Goal: Find contact information: Find contact information

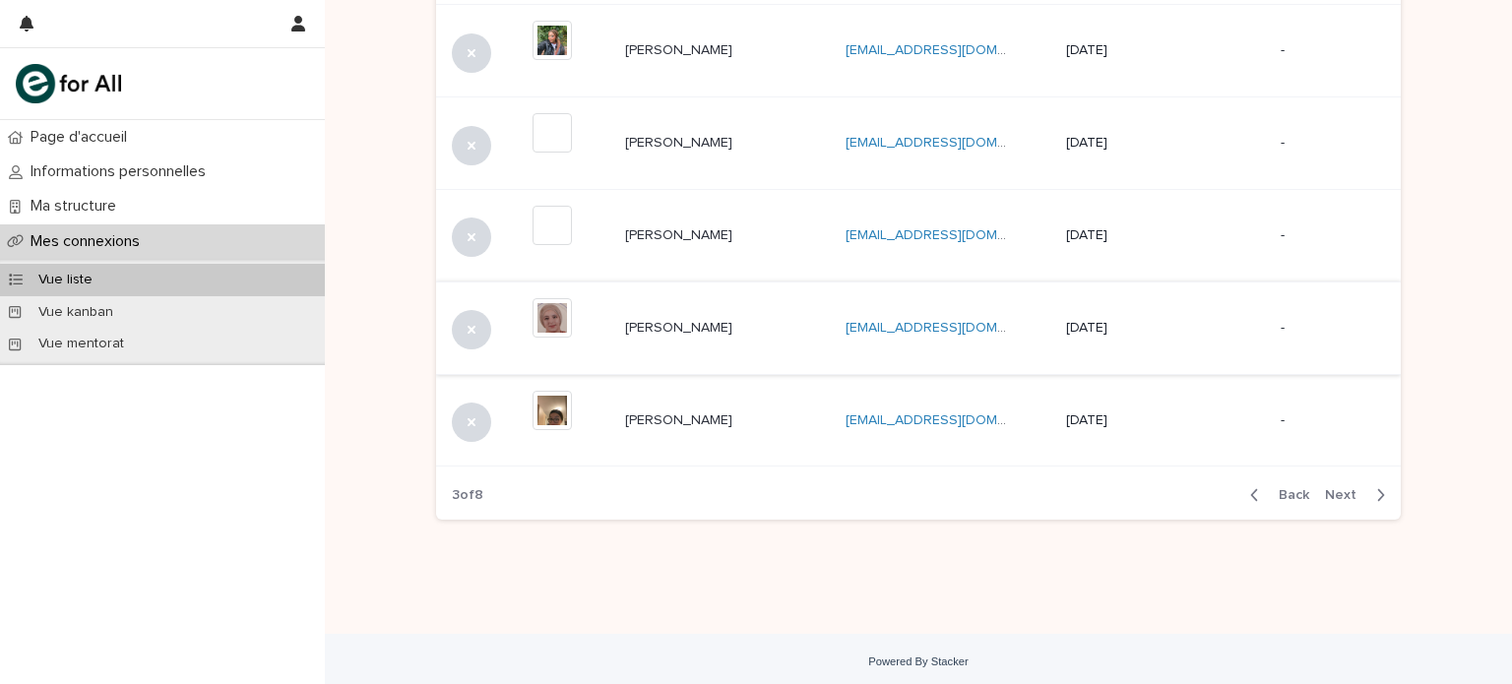
scroll to position [833, 0]
click at [1275, 501] on div "Back Next" at bounding box center [1317, 491] width 166 height 49
click at [1279, 494] on span "Back" at bounding box center [1288, 492] width 42 height 14
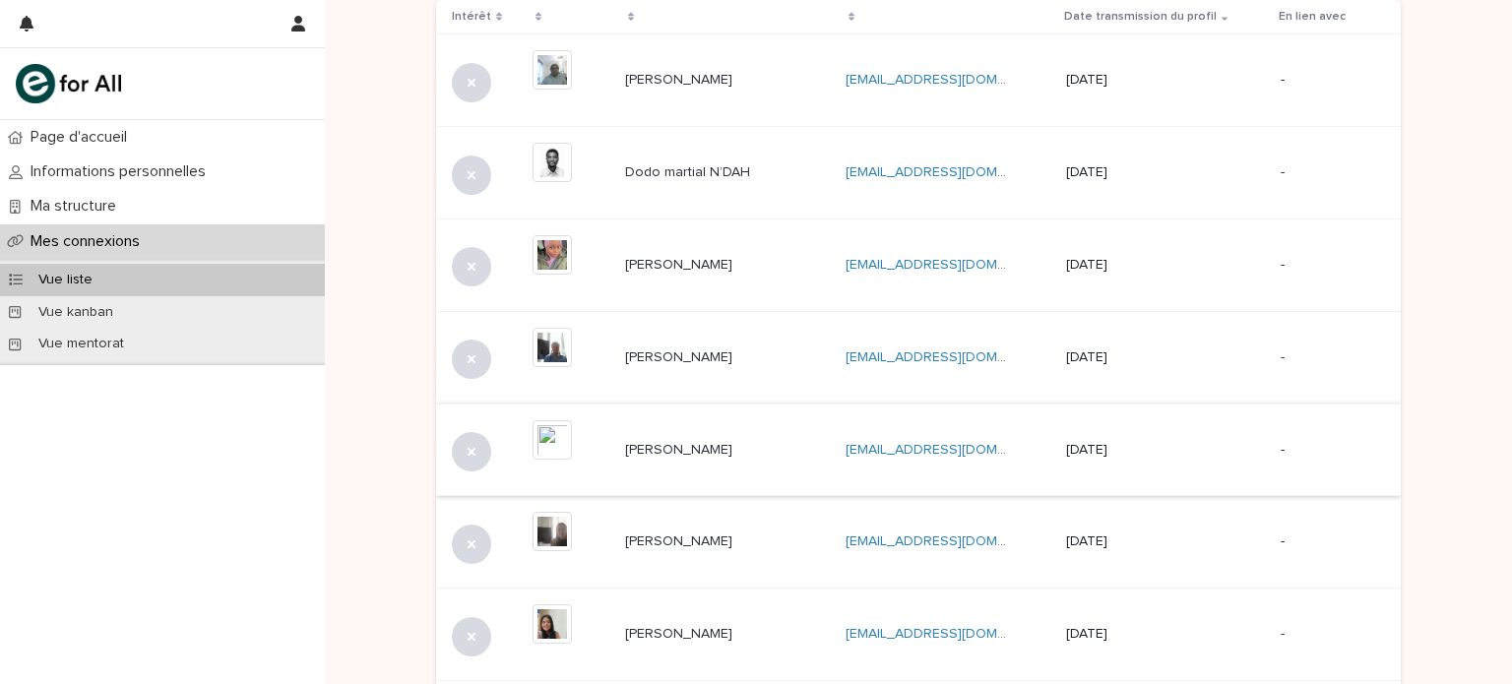
scroll to position [341, 0]
click at [1102, 436] on div "[DATE]" at bounding box center [1148, 446] width 164 height 21
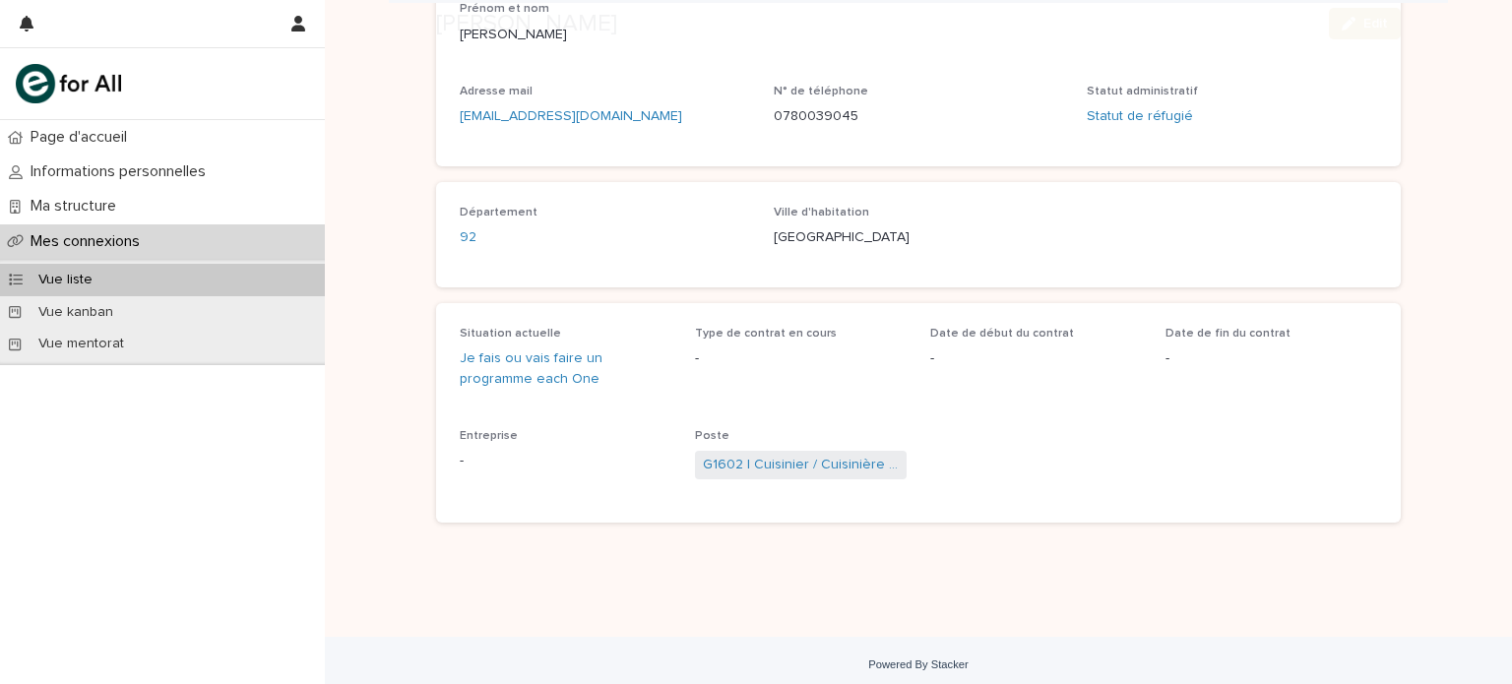
scroll to position [259, 0]
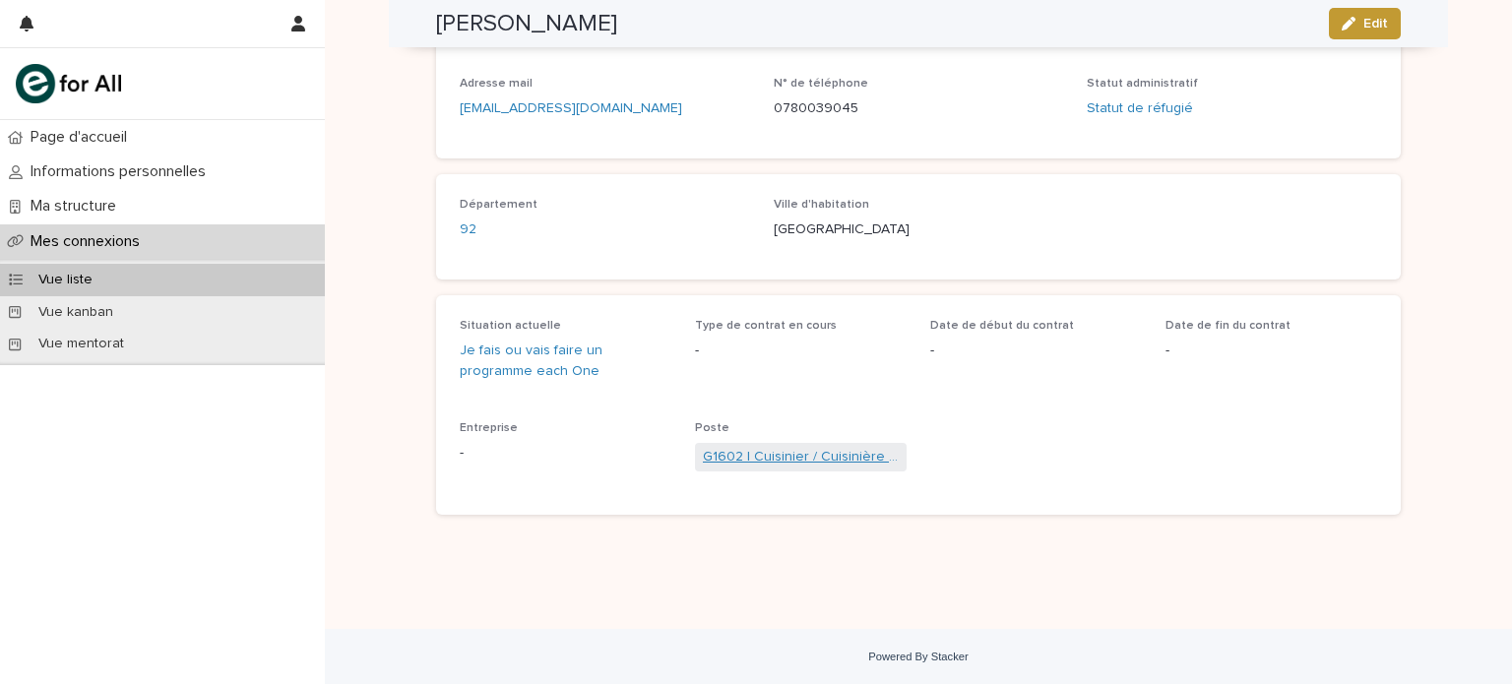
click at [748, 455] on link "G1602 | Cuisinier / Cuisinière de collectivité" at bounding box center [801, 457] width 196 height 21
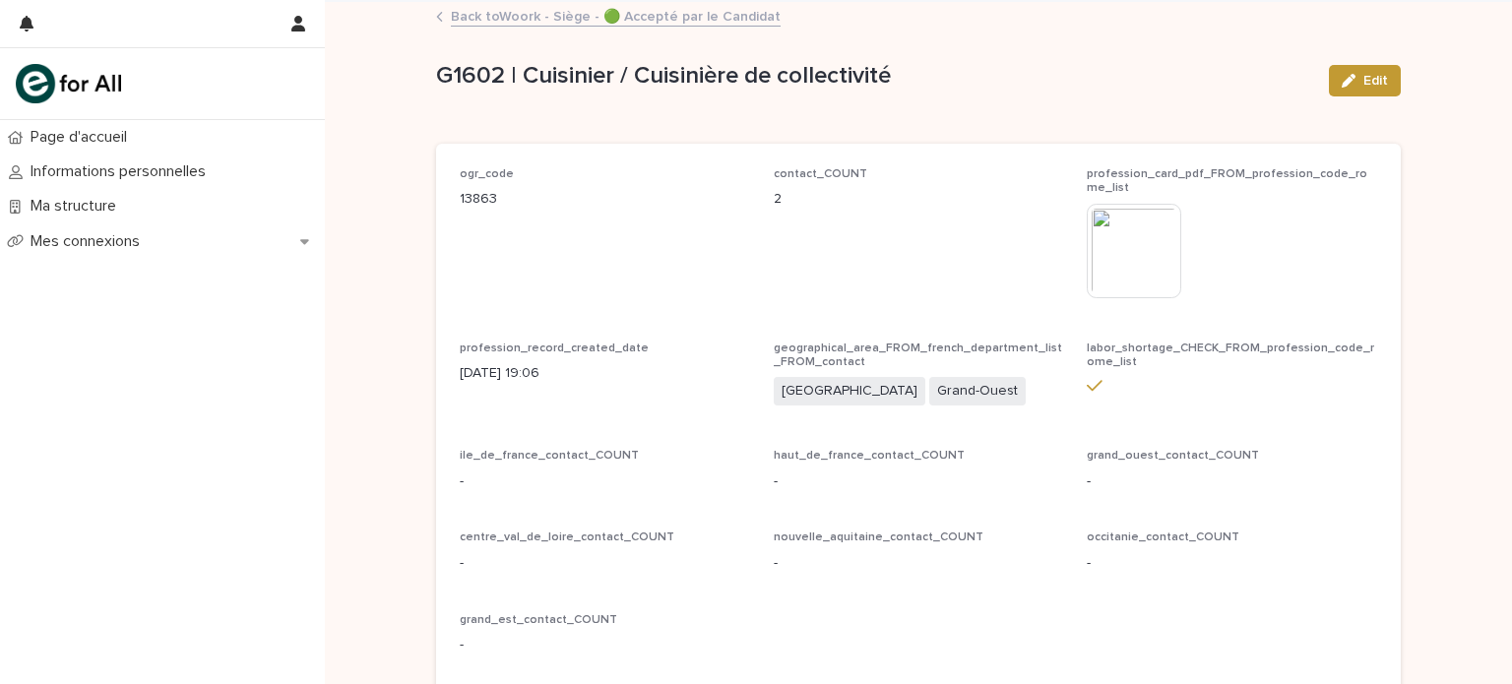
click at [526, 23] on link "Back to Woork - Siège - 🟢 Accepté par le Candidat" at bounding box center [616, 15] width 330 height 23
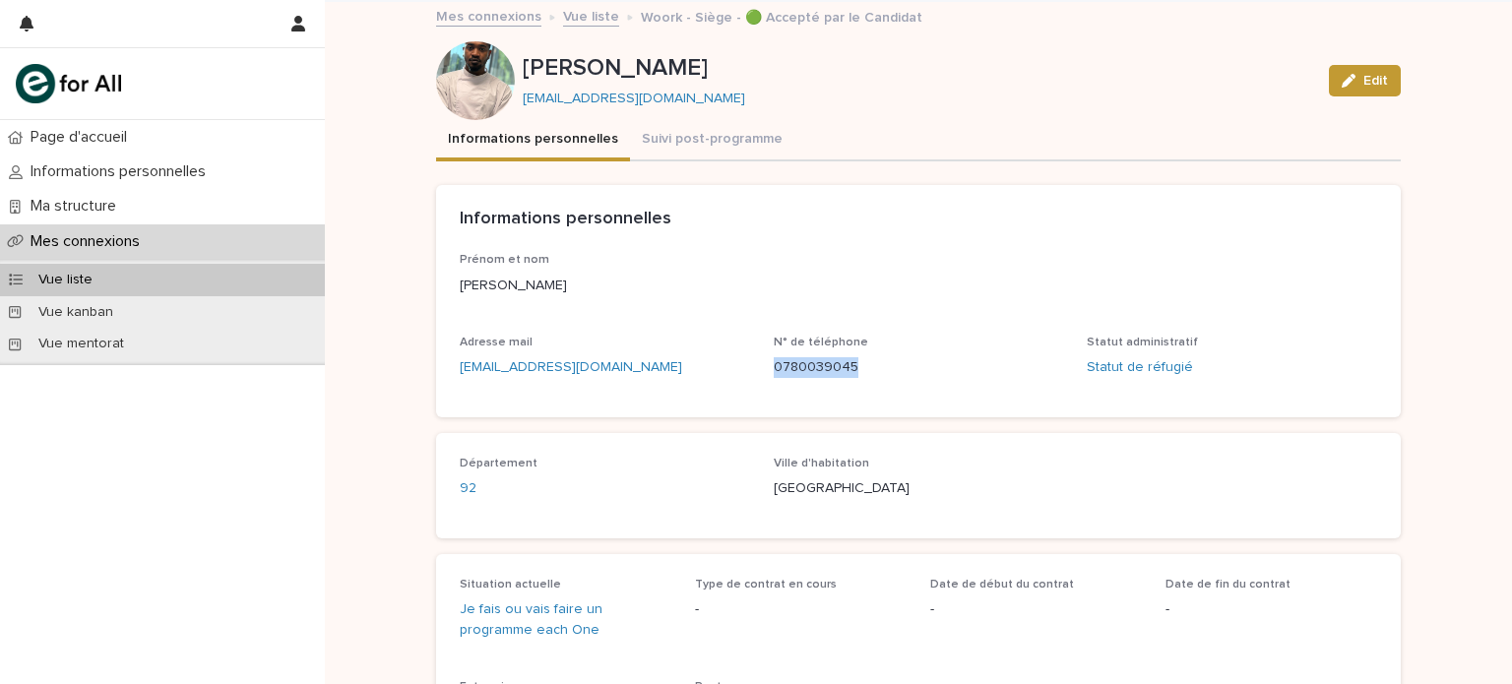
drag, startPoint x: 768, startPoint y: 365, endPoint x: 879, endPoint y: 366, distance: 111.2
click at [879, 366] on p "0780039045" at bounding box center [919, 367] width 290 height 21
copy p "0780039045"
drag, startPoint x: 669, startPoint y: 358, endPoint x: 429, endPoint y: 378, distance: 240.9
click at [436, 378] on div "Prénom et nom [PERSON_NAME] Adresse mail [EMAIL_ADDRESS][DOMAIN_NAME] N° de tél…" at bounding box center [918, 334] width 964 height 163
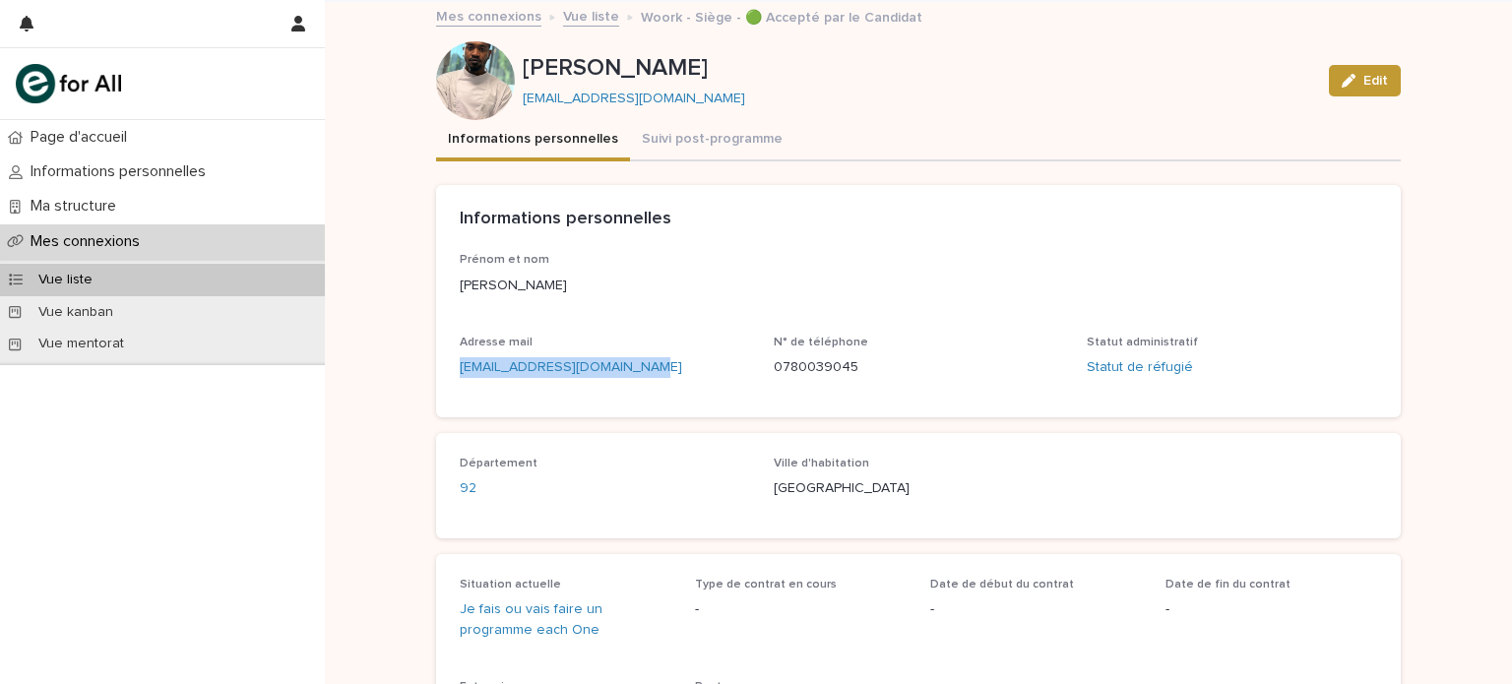
copy link "[EMAIL_ADDRESS][DOMAIN_NAME]"
copy link "Statut de réfugié"
drag, startPoint x: 1263, startPoint y: 386, endPoint x: 1079, endPoint y: 379, distance: 184.2
click at [1086, 379] on div "Statut administratif Statut de réfugié" at bounding box center [1231, 365] width 290 height 58
click at [593, 20] on link "Vue liste" at bounding box center [591, 15] width 56 height 23
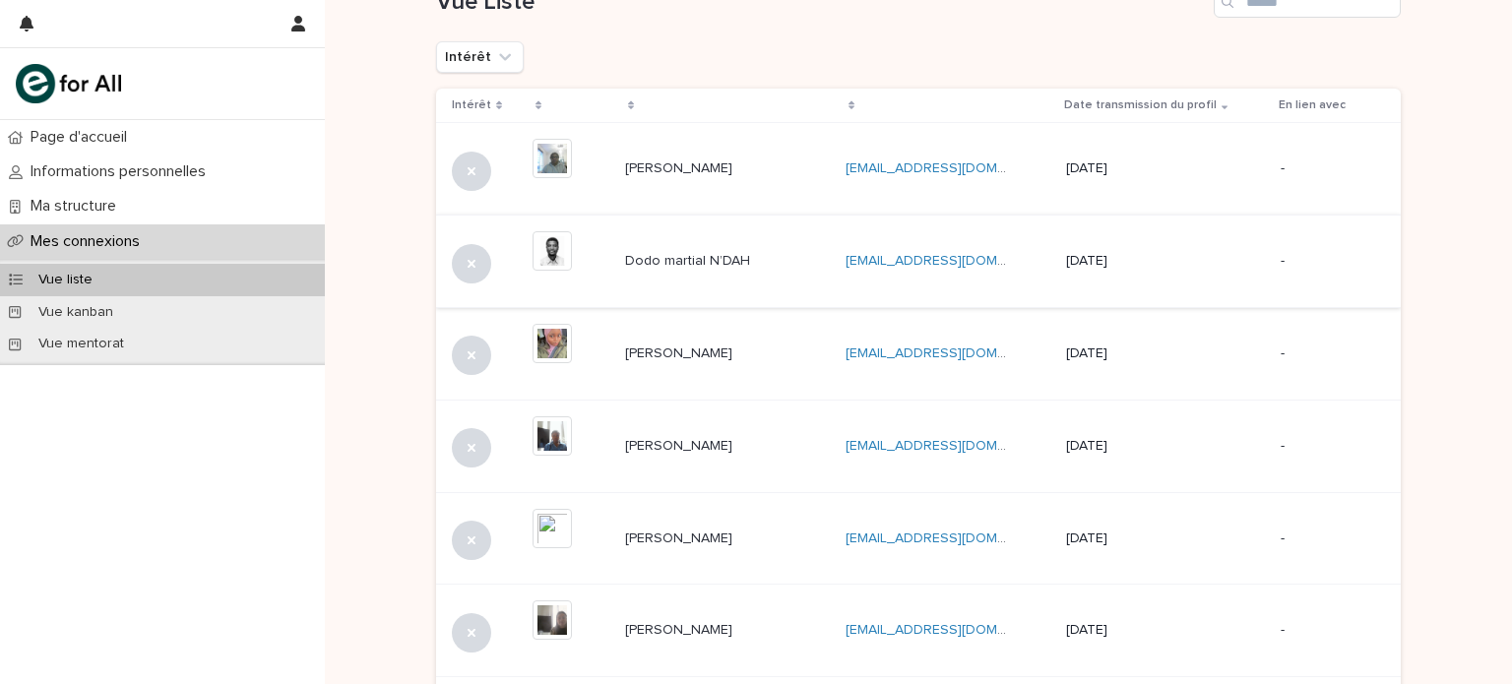
scroll to position [295, 0]
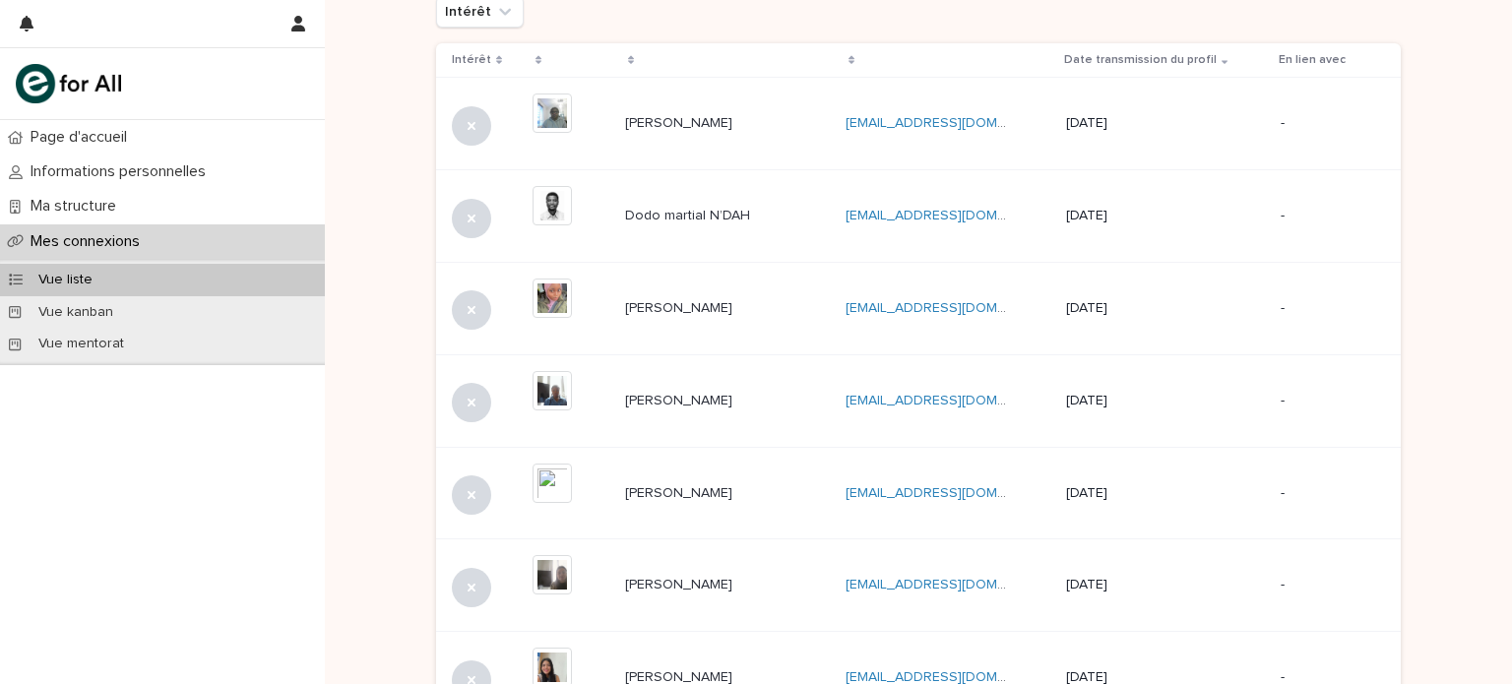
click at [724, 419] on td "[PERSON_NAME]" at bounding box center [727, 400] width 220 height 93
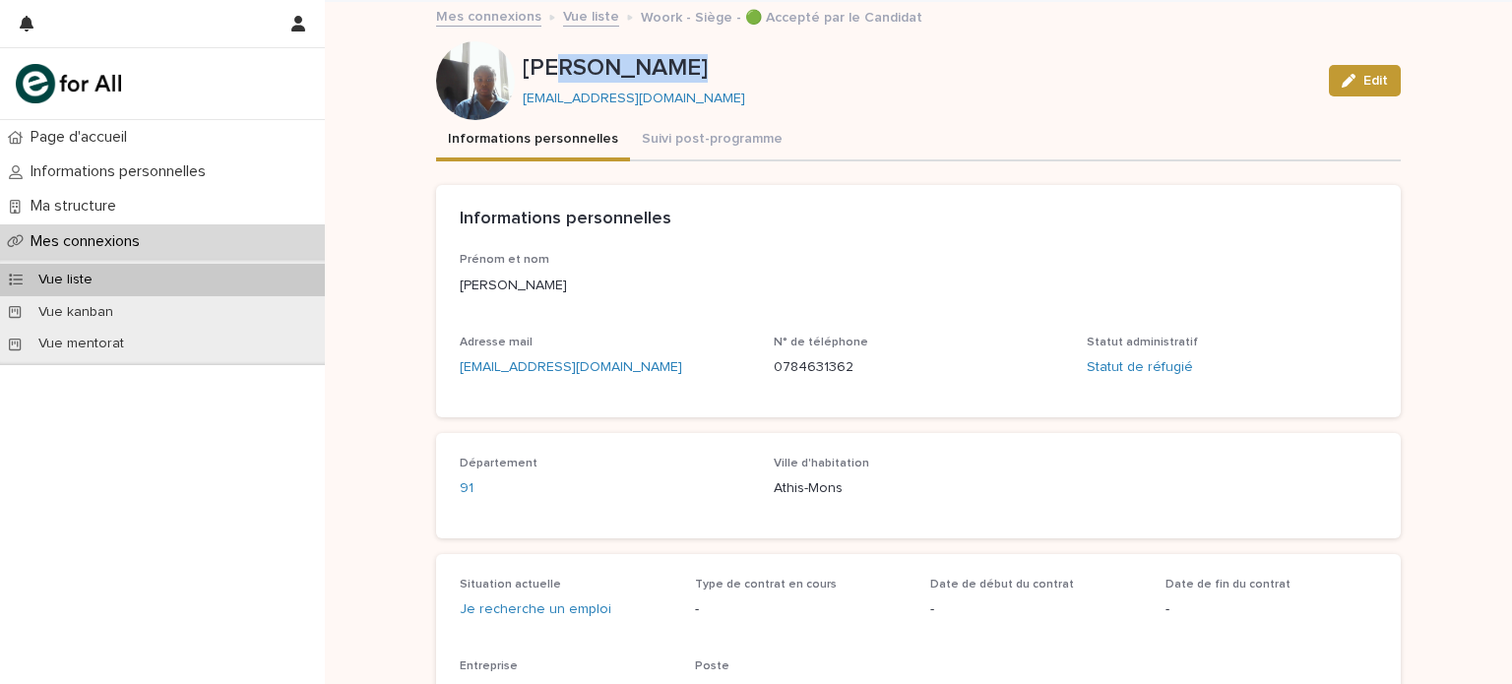
drag, startPoint x: 695, startPoint y: 66, endPoint x: 543, endPoint y: 78, distance: 152.0
click at [543, 78] on p "[PERSON_NAME]" at bounding box center [918, 68] width 790 height 29
click at [523, 66] on p "[PERSON_NAME]" at bounding box center [918, 68] width 790 height 29
drag, startPoint x: 513, startPoint y: 62, endPoint x: 583, endPoint y: 64, distance: 69.9
click at [583, 64] on div "[PERSON_NAME] [EMAIL_ADDRESS][DOMAIN_NAME] Edit" at bounding box center [918, 80] width 964 height 79
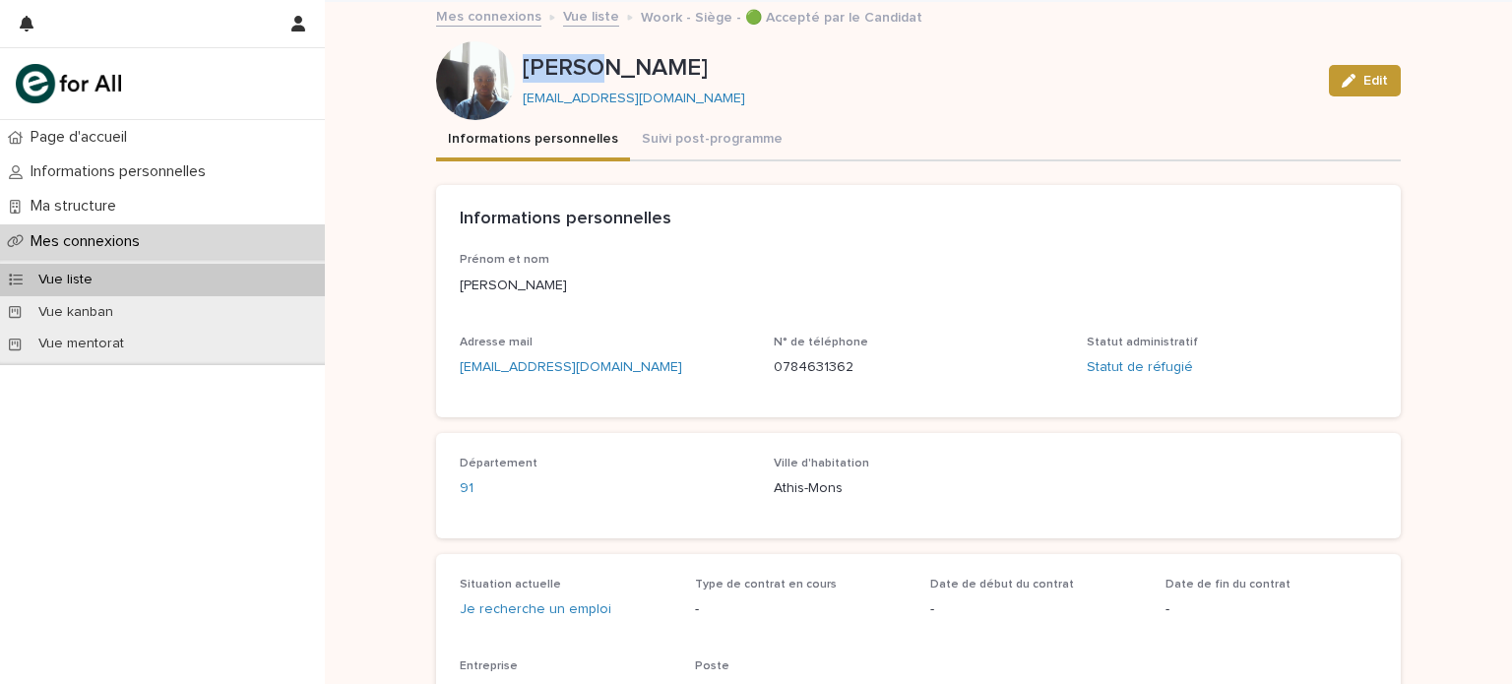
copy div "[PERSON_NAME]"
drag, startPoint x: 685, startPoint y: 59, endPoint x: 675, endPoint y: 58, distance: 9.9
click at [675, 58] on p "[PERSON_NAME]" at bounding box center [918, 68] width 790 height 29
drag, startPoint x: 862, startPoint y: 378, endPoint x: 768, endPoint y: 371, distance: 94.7
click at [774, 371] on div "N° de téléphone [PHONE_NUMBER]" at bounding box center [919, 365] width 290 height 58
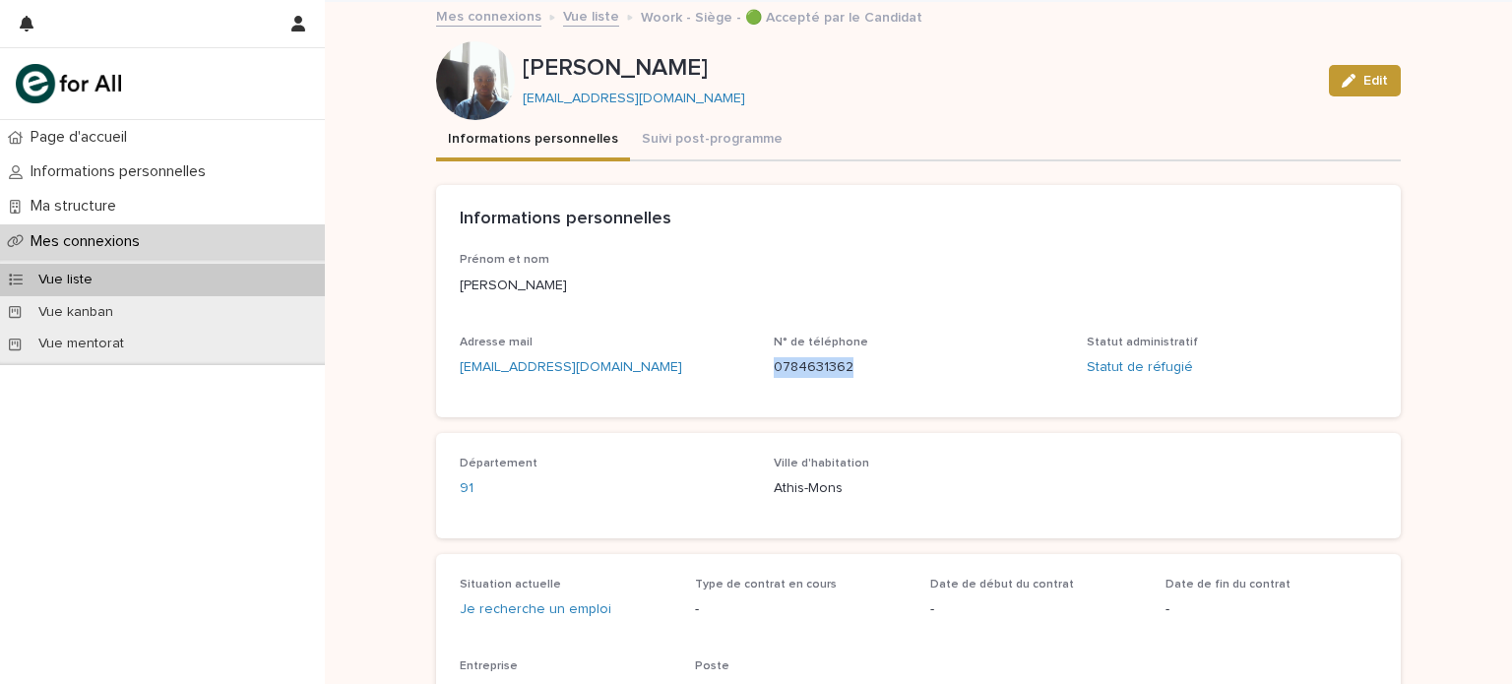
copy p "0784631362"
drag, startPoint x: 638, startPoint y: 376, endPoint x: 431, endPoint y: 373, distance: 206.7
click at [436, 373] on div "Prénom et nom [PERSON_NAME] Adresse mail [EMAIL_ADDRESS][DOMAIN_NAME] N° de tél…" at bounding box center [918, 334] width 964 height 163
copy link "[EMAIL_ADDRESS][DOMAIN_NAME]"
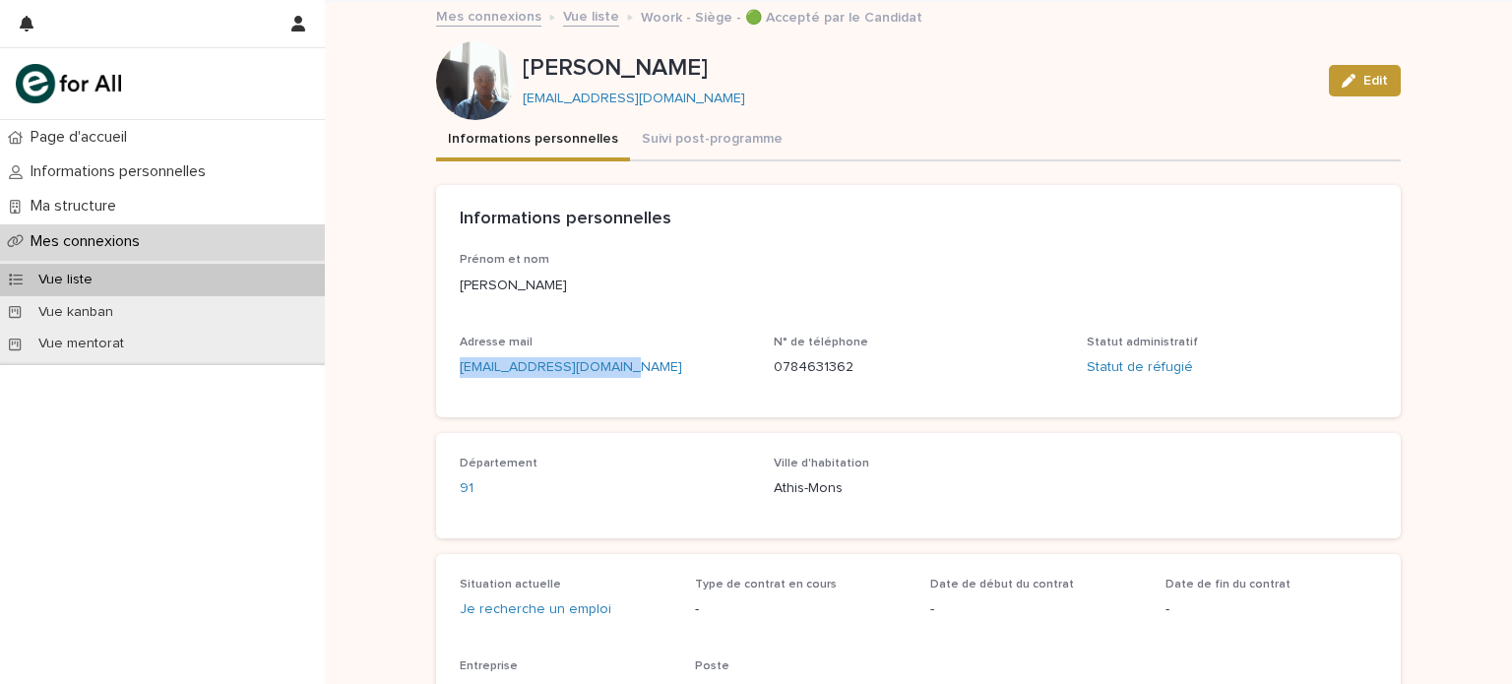
click at [493, 19] on link "Mes connexions" at bounding box center [488, 15] width 105 height 23
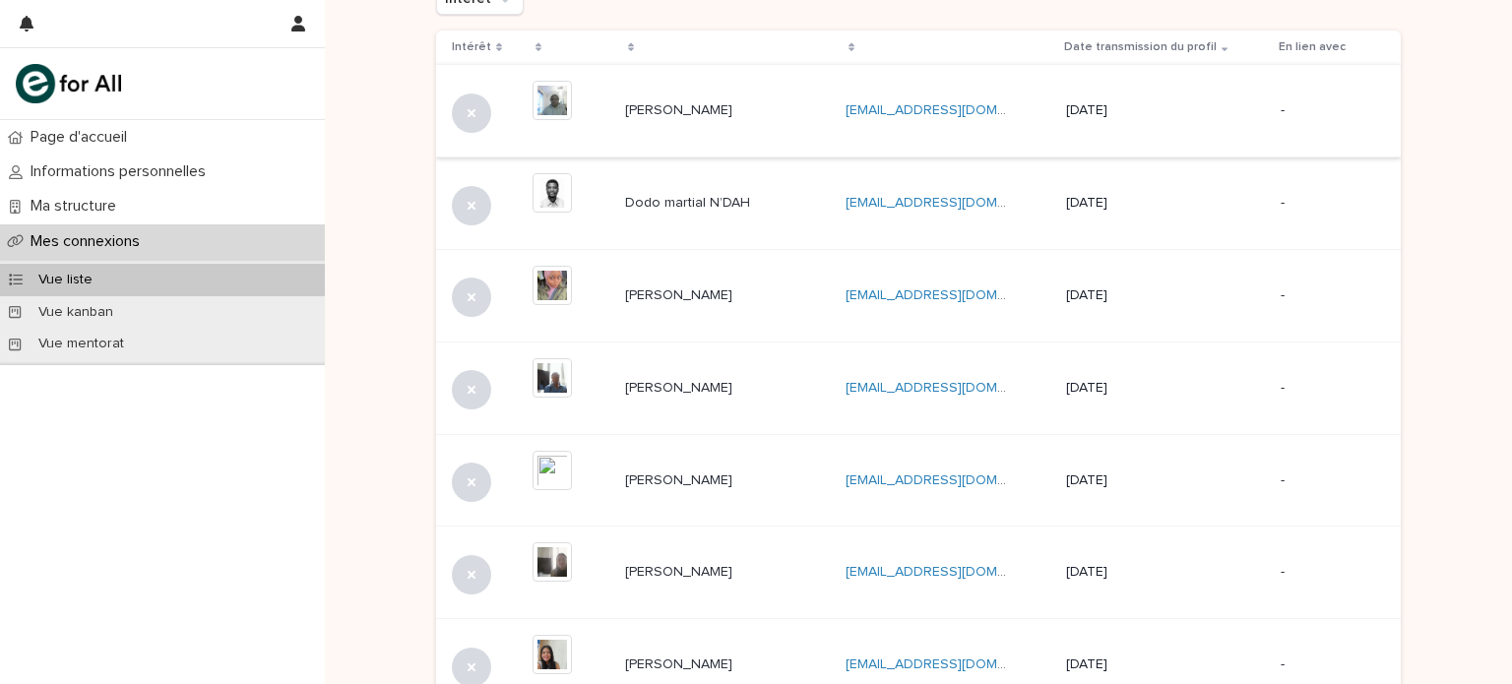
scroll to position [242, 0]
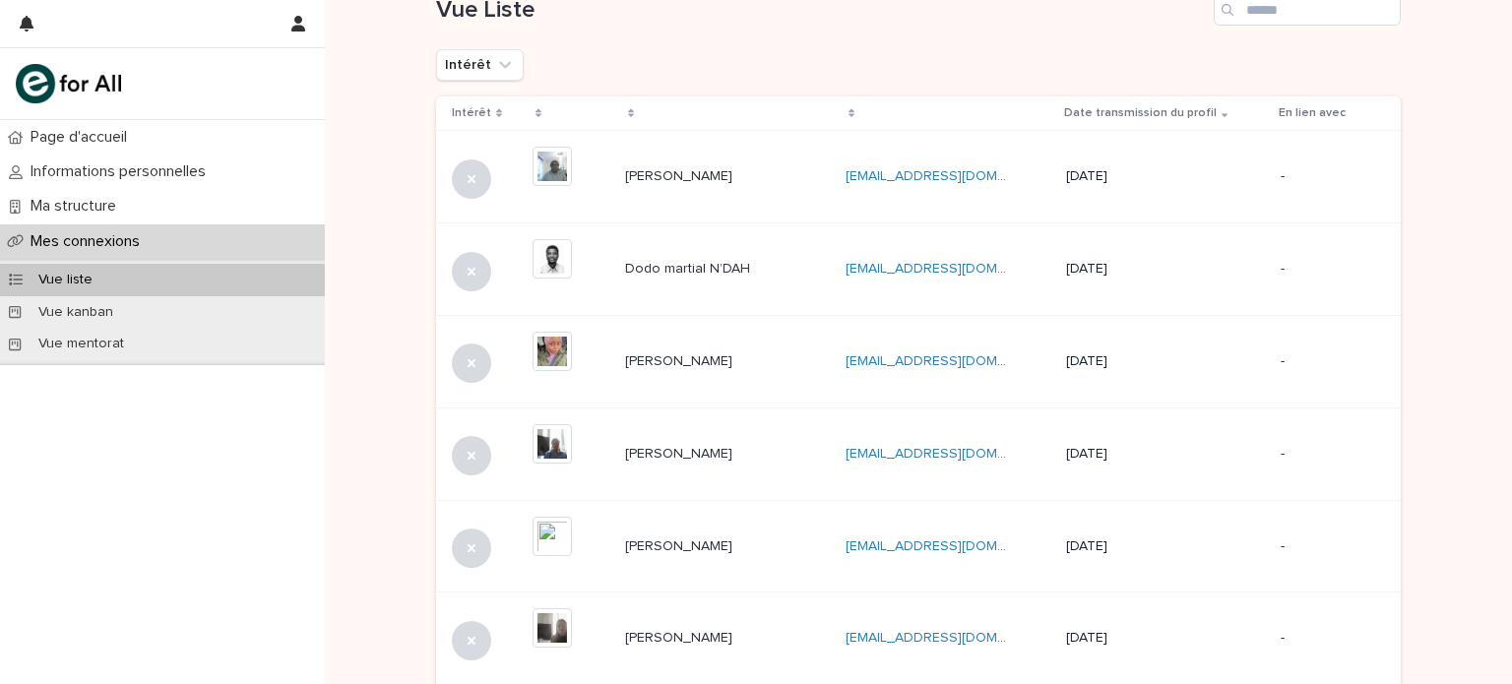
click at [743, 398] on td "[PERSON_NAME] [PERSON_NAME]" at bounding box center [727, 361] width 220 height 93
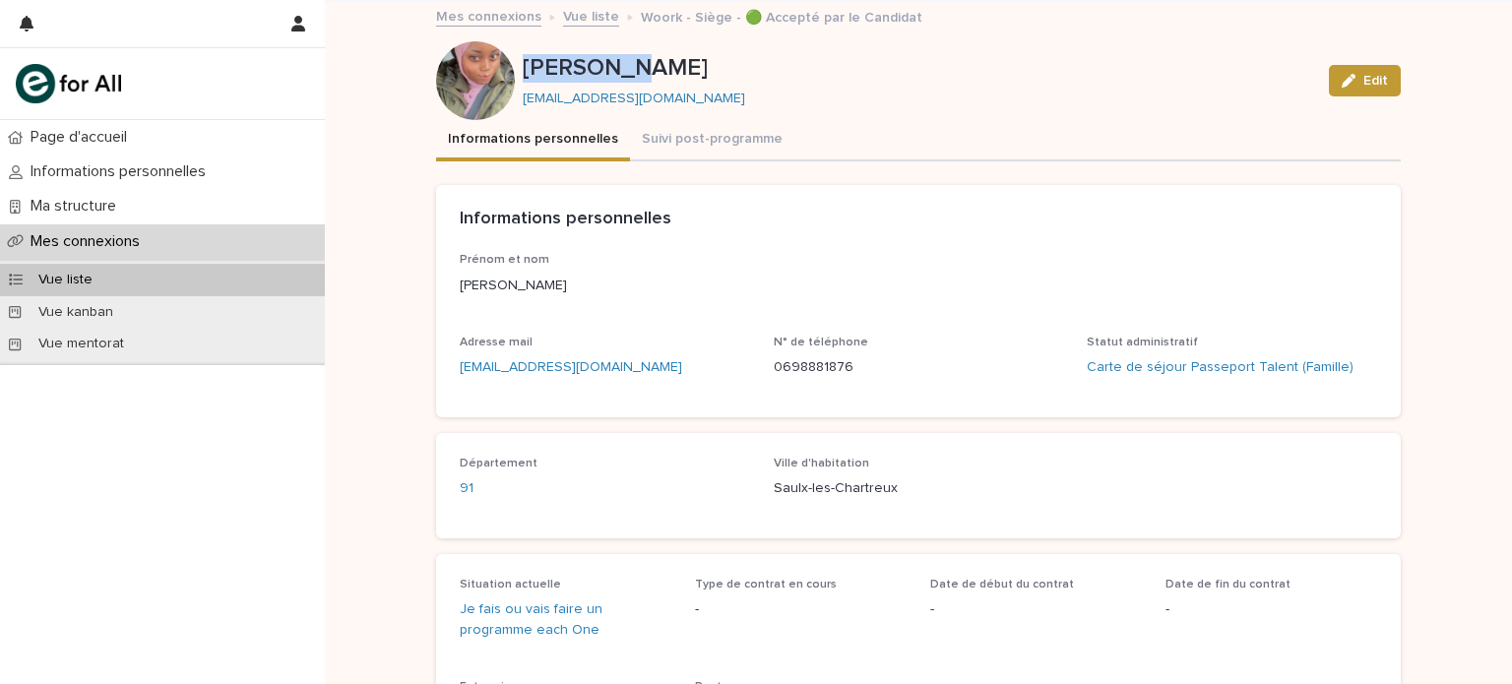
drag, startPoint x: 519, startPoint y: 70, endPoint x: 623, endPoint y: 63, distance: 104.5
click at [623, 63] on p "[PERSON_NAME]" at bounding box center [918, 68] width 790 height 29
copy p "[PERSON_NAME]"
drag, startPoint x: 638, startPoint y: 62, endPoint x: 732, endPoint y: 61, distance: 94.5
click at [732, 61] on p "[PERSON_NAME]" at bounding box center [918, 68] width 790 height 29
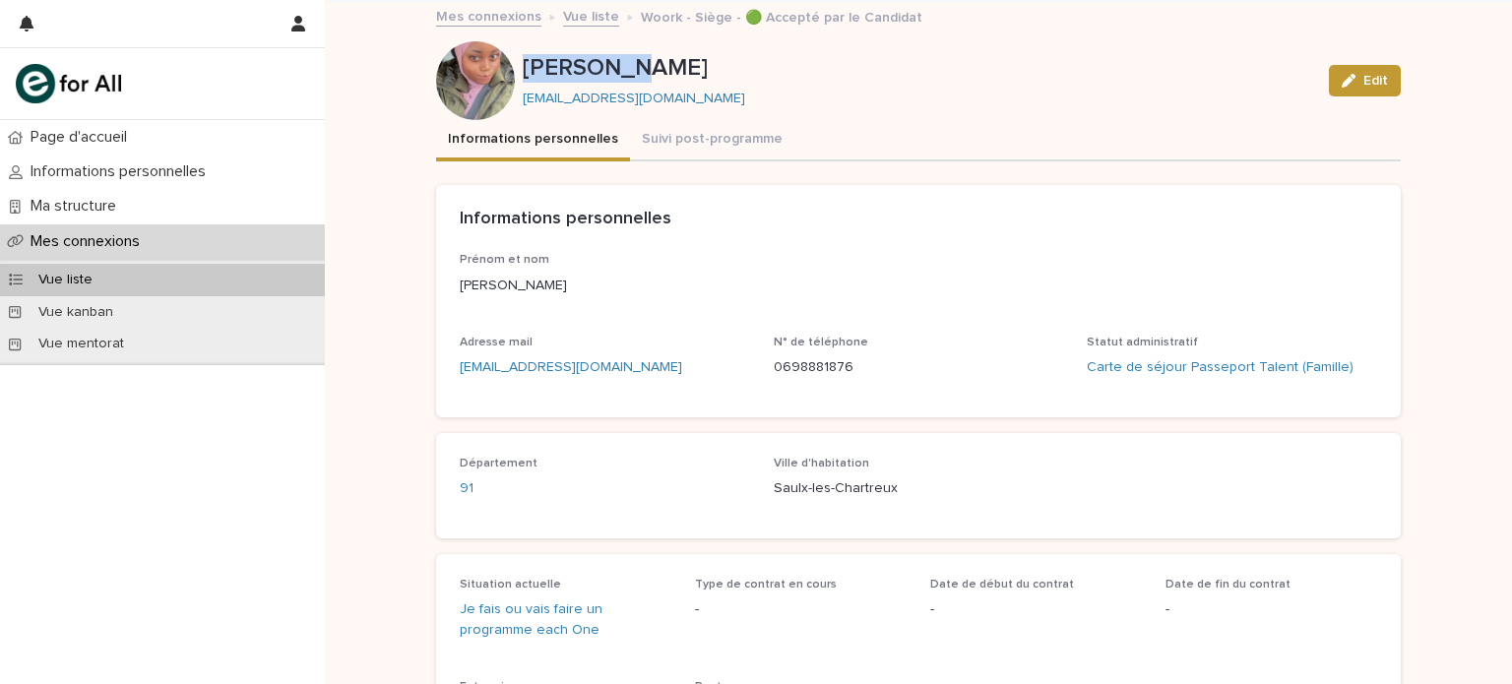
copy p "DIALLO"
drag, startPoint x: 476, startPoint y: 352, endPoint x: 444, endPoint y: 370, distance: 37.0
click at [444, 370] on div "Prénom et nom [PERSON_NAME] Adresse mail [EMAIL_ADDRESS][DOMAIN_NAME] N° de tél…" at bounding box center [918, 334] width 964 height 163
copy link "[EMAIL_ADDRESS][DOMAIN_NAME]"
drag, startPoint x: 843, startPoint y: 369, endPoint x: 762, endPoint y: 375, distance: 81.9
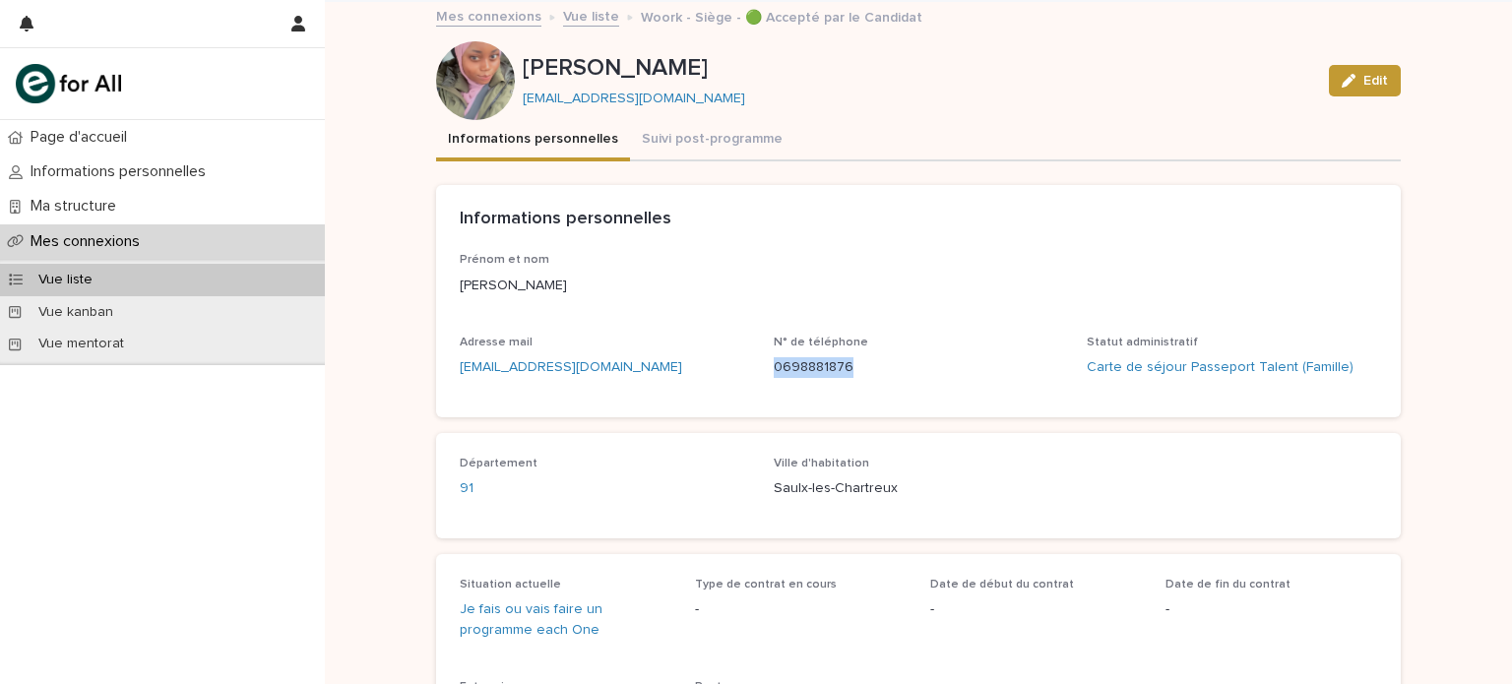
click at [762, 375] on div "Prénom et nom [PERSON_NAME] Adresse mail [EMAIL_ADDRESS][DOMAIN_NAME] N° de tél…" at bounding box center [918, 323] width 917 height 140
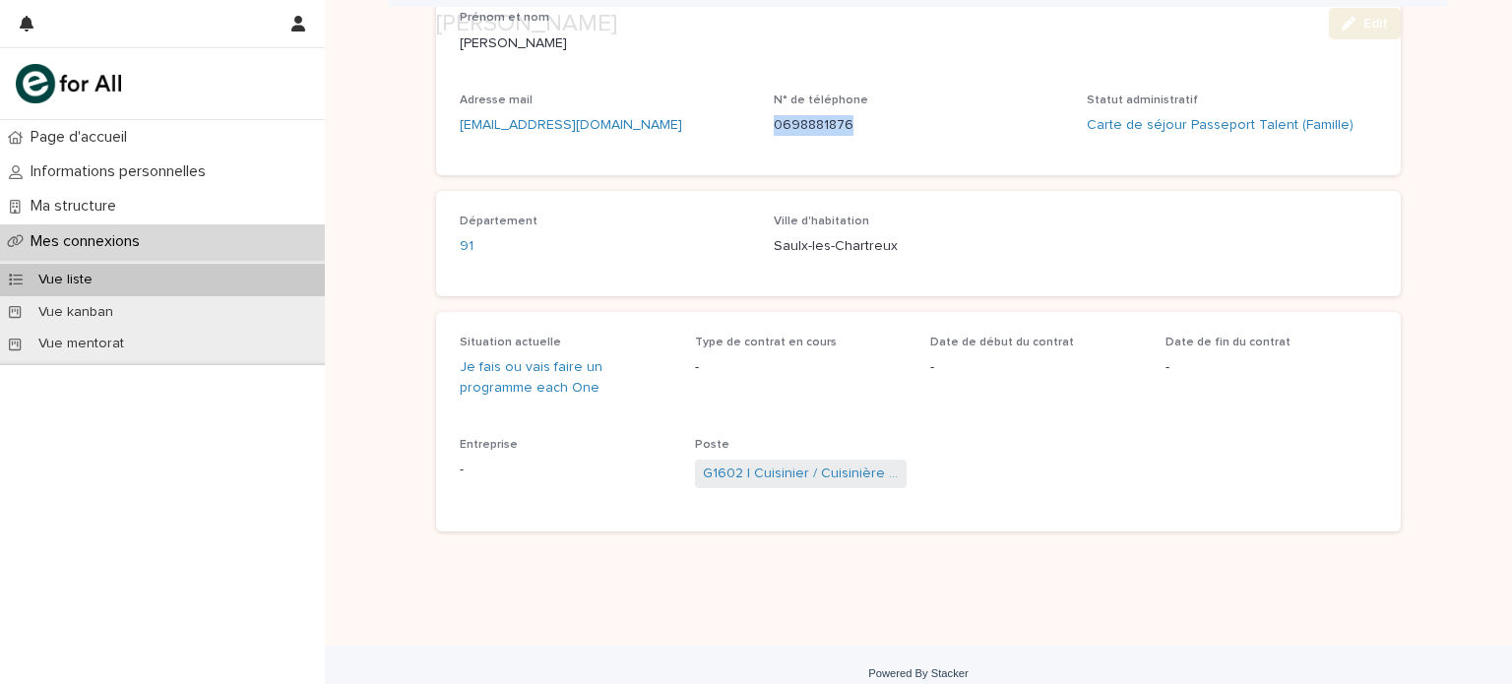
scroll to position [259, 0]
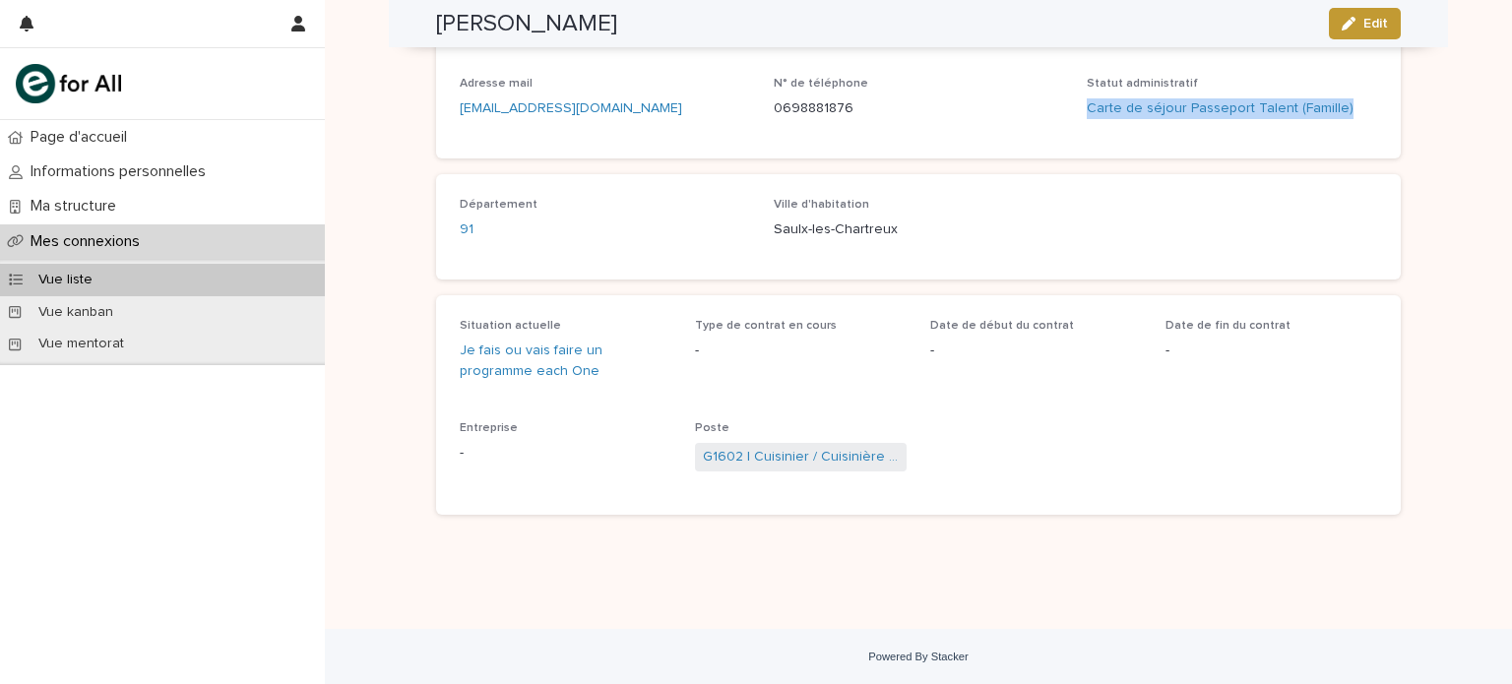
drag, startPoint x: 1365, startPoint y: 110, endPoint x: 1071, endPoint y: 118, distance: 294.4
click at [1071, 118] on div "Prénom et nom [PERSON_NAME] Adresse mail [EMAIL_ADDRESS][DOMAIN_NAME] N° de tél…" at bounding box center [918, 64] width 917 height 140
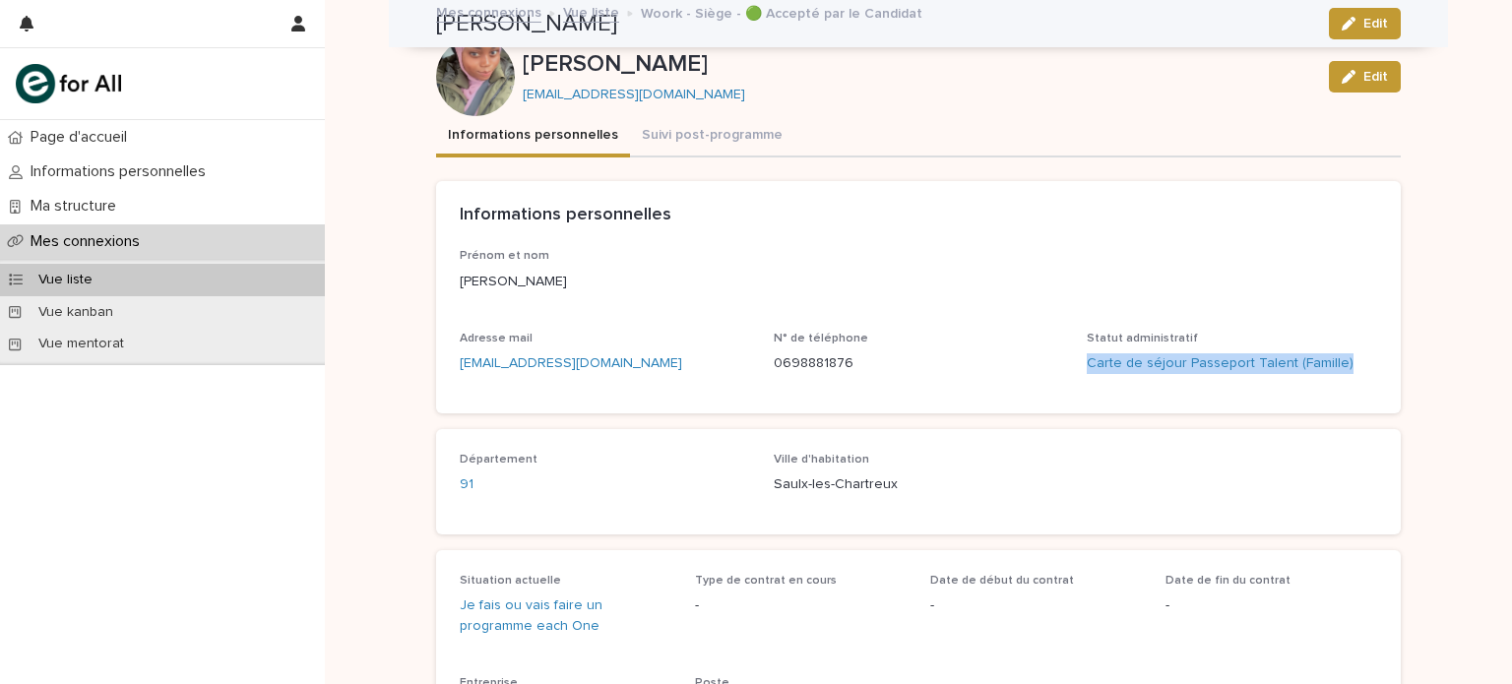
scroll to position [0, 0]
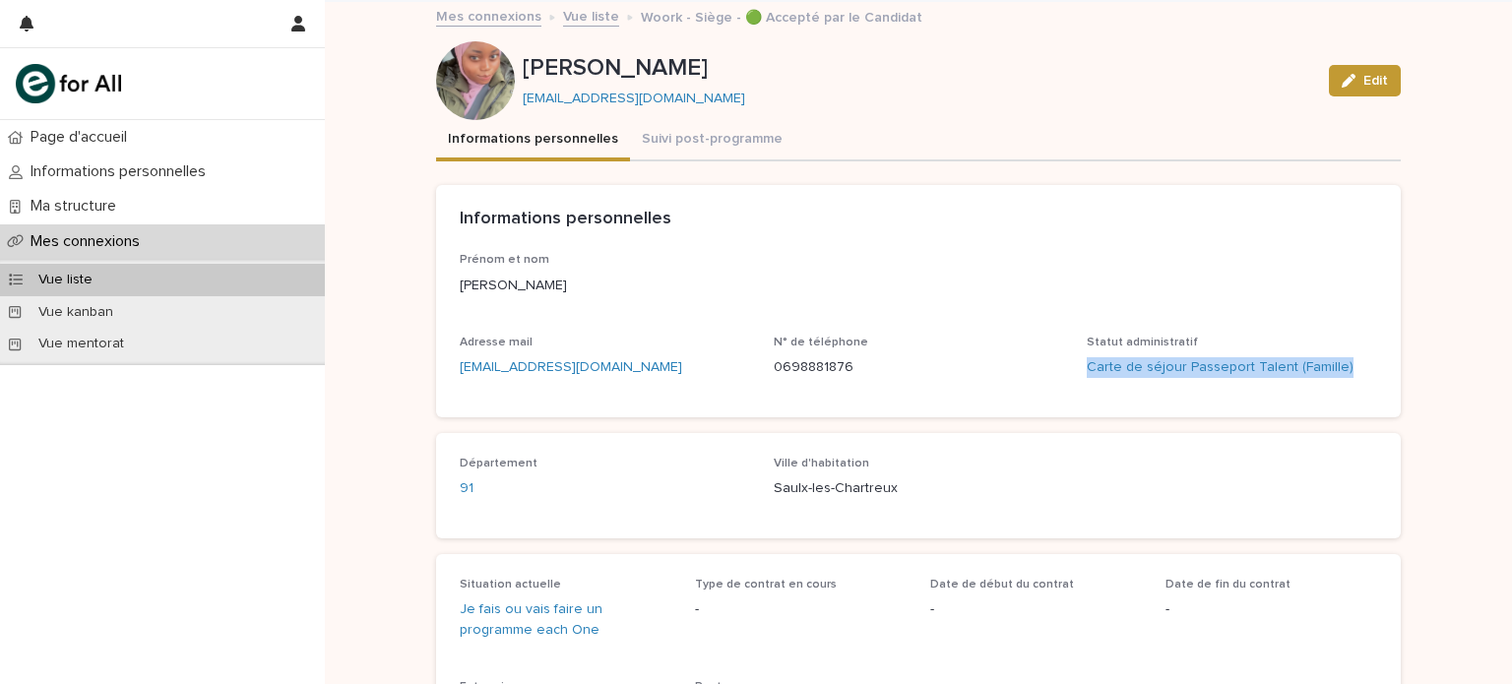
click at [477, 19] on link "Mes connexions" at bounding box center [488, 15] width 105 height 23
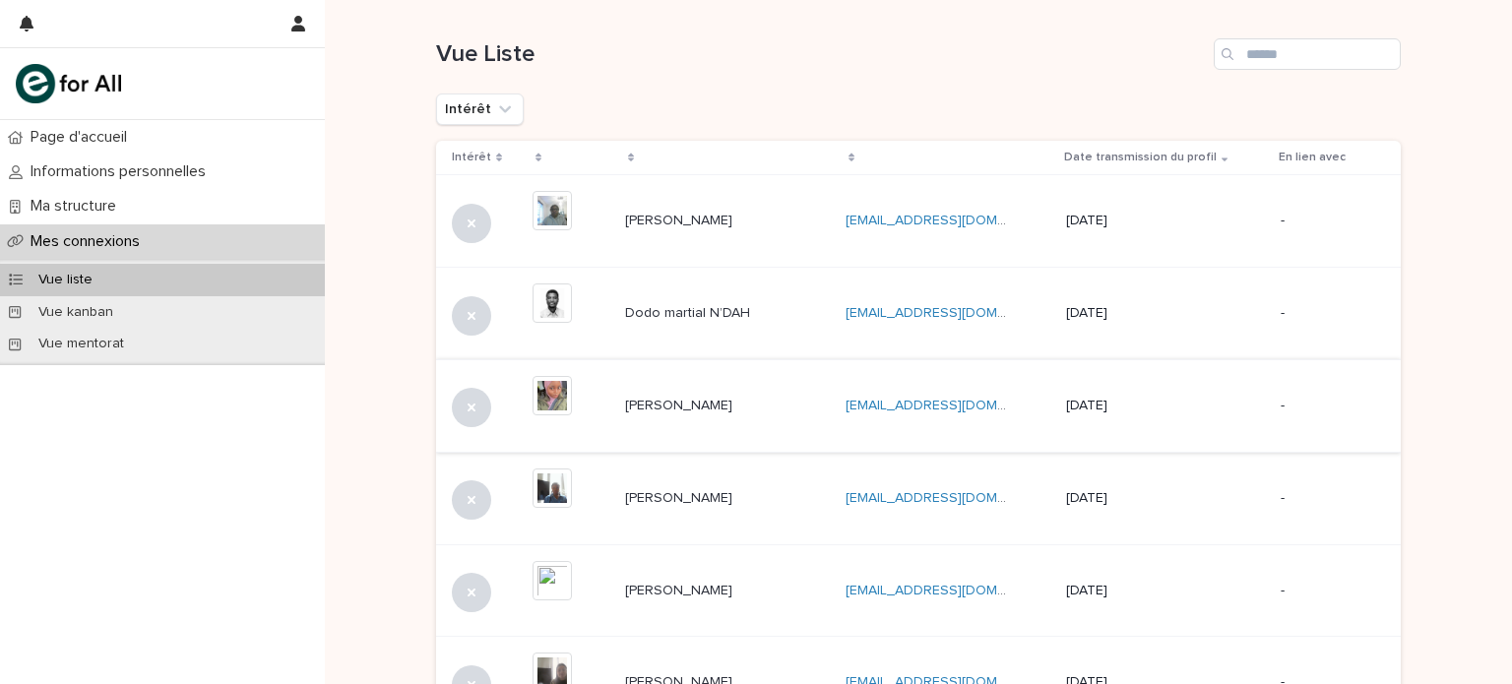
scroll to position [197, 0]
click at [694, 299] on div "Dodo martial N’DAH Dodo martial N’DAH" at bounding box center [727, 314] width 205 height 32
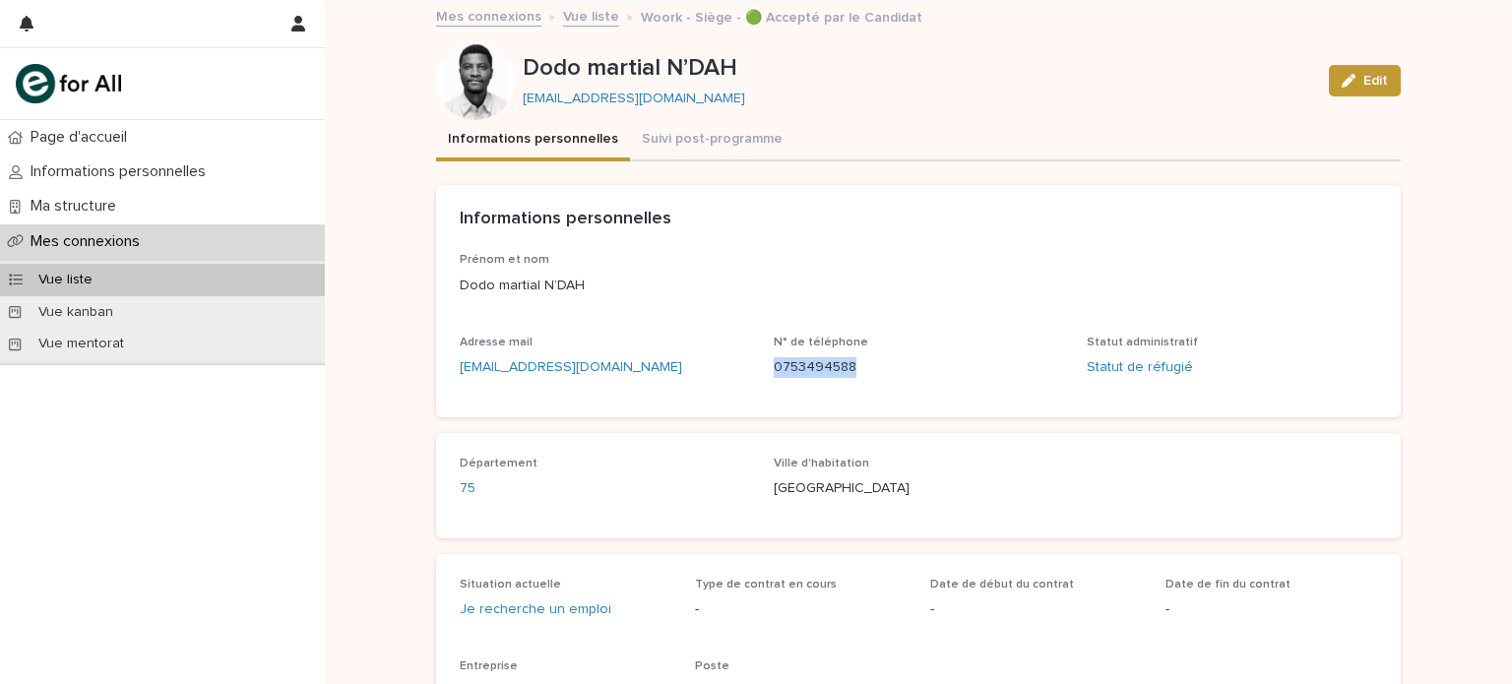
drag, startPoint x: 856, startPoint y: 373, endPoint x: 765, endPoint y: 364, distance: 91.9
click at [774, 364] on p "0753494588" at bounding box center [919, 367] width 290 height 21
drag, startPoint x: 627, startPoint y: 369, endPoint x: 407, endPoint y: 354, distance: 220.0
click at [407, 354] on div "Loading... Saving… Loading... Saving… Dodo martial N’DAH Edit Dodo martial N’DA…" at bounding box center [918, 429] width 1187 height 854
click at [465, 19] on link "Mes connexions" at bounding box center [488, 15] width 105 height 23
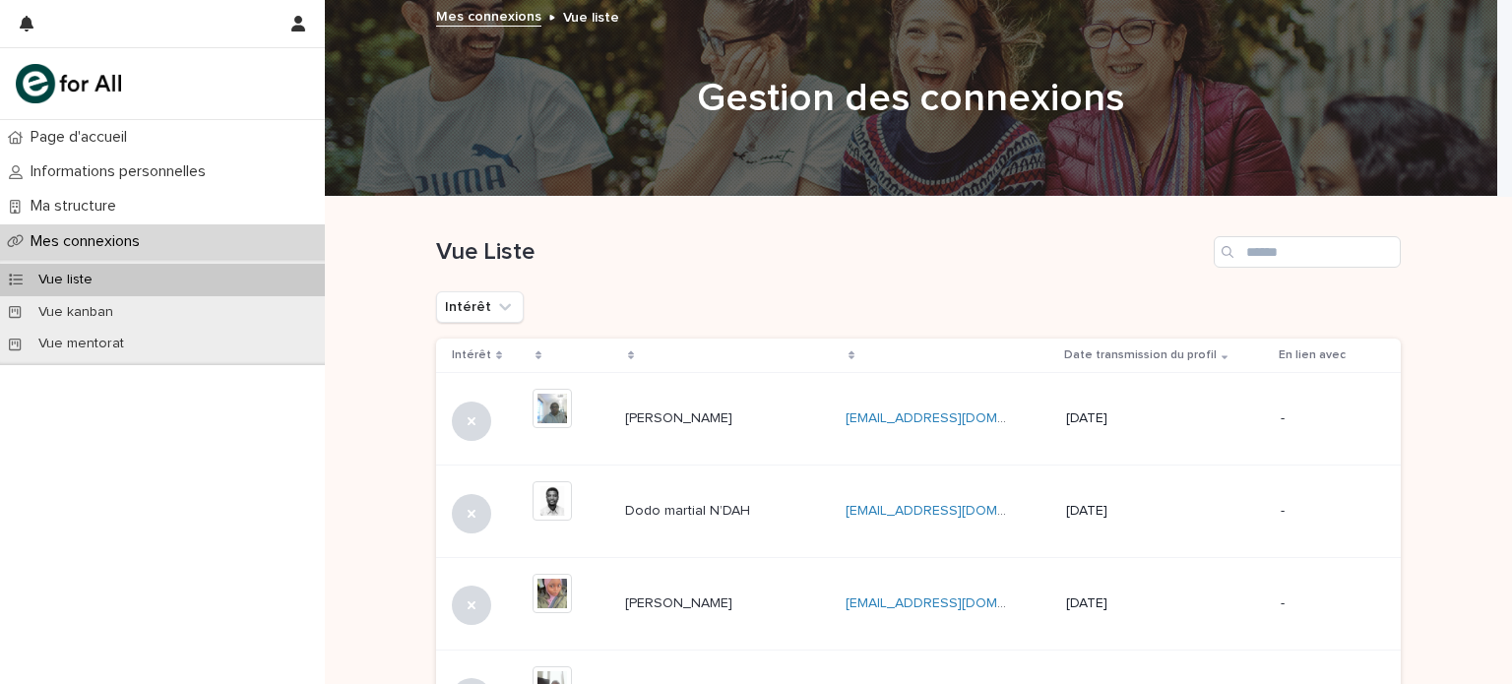
click at [710, 434] on div "[PERSON_NAME] [PERSON_NAME]" at bounding box center [727, 418] width 205 height 32
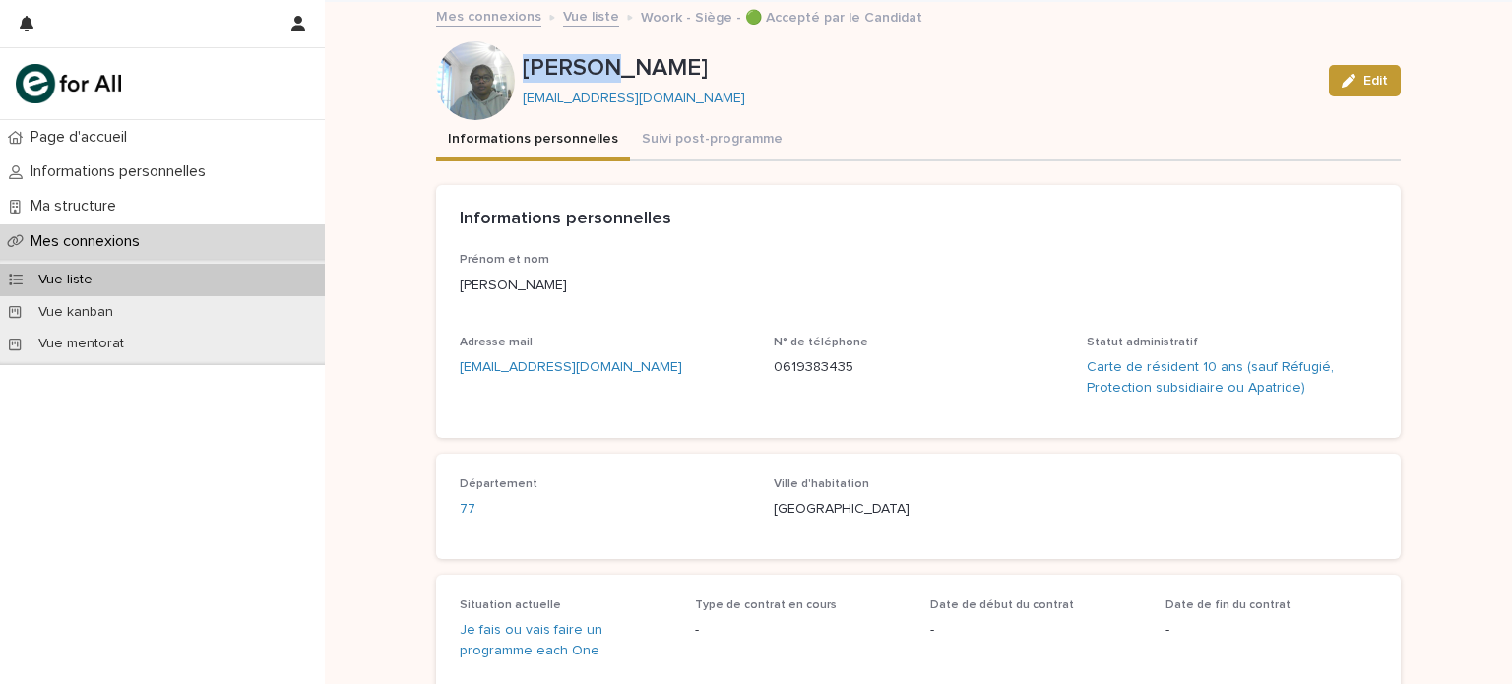
drag, startPoint x: 602, startPoint y: 68, endPoint x: 520, endPoint y: 70, distance: 82.7
click at [523, 70] on p "[PERSON_NAME]" at bounding box center [918, 68] width 790 height 29
click at [601, 126] on button "Informations personnelles" at bounding box center [533, 140] width 194 height 41
drag, startPoint x: 844, startPoint y: 371, endPoint x: 761, endPoint y: 370, distance: 83.7
click at [761, 370] on div "Prénom et nom [PERSON_NAME] Adresse mail [EMAIL_ADDRESS][DOMAIN_NAME] N° de tél…" at bounding box center [918, 333] width 917 height 160
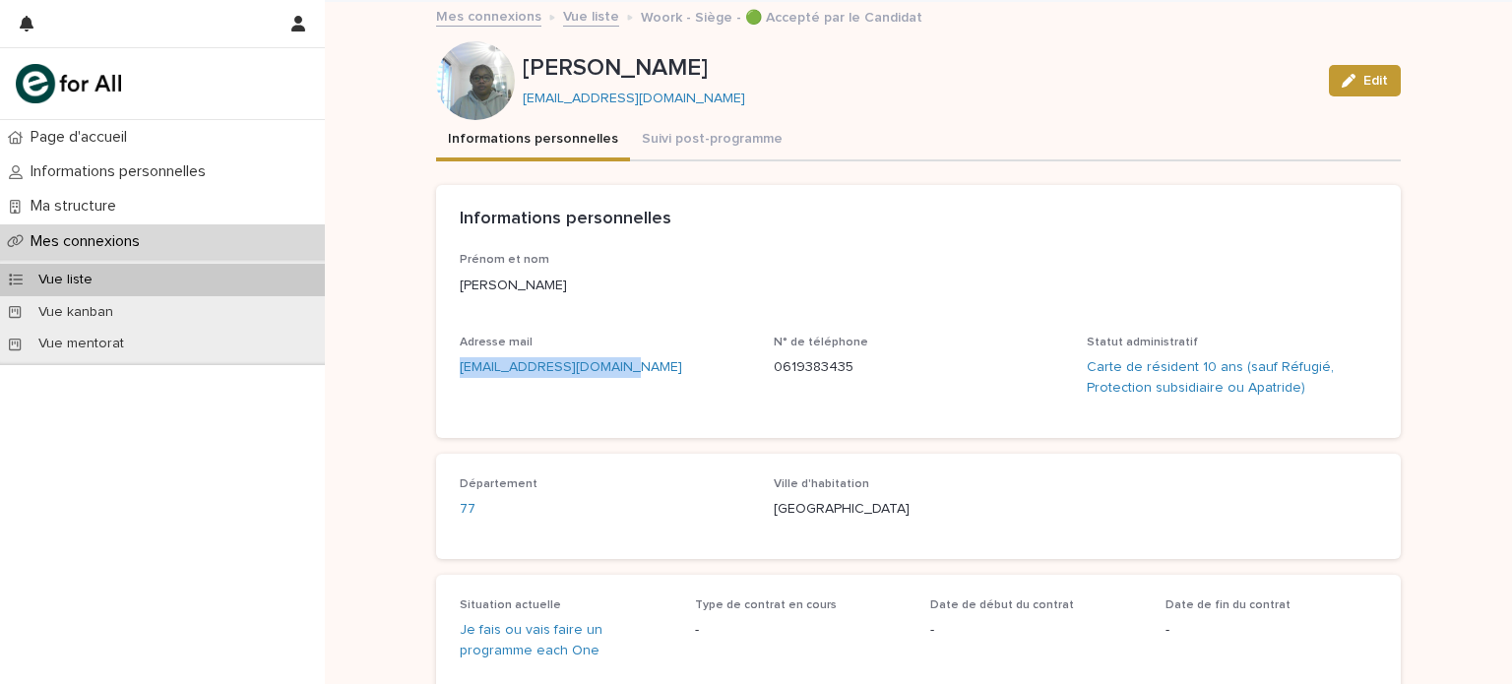
drag, startPoint x: 622, startPoint y: 369, endPoint x: 422, endPoint y: 368, distance: 199.8
click at [426, 368] on div "Loading... Saving… Loading... Saving… [PERSON_NAME] Edit [PERSON_NAME] [EMAIL_A…" at bounding box center [918, 424] width 984 height 845
drag, startPoint x: 864, startPoint y: 361, endPoint x: 764, endPoint y: 377, distance: 101.6
click at [764, 377] on div "Prénom et nom [PERSON_NAME] Adresse mail [EMAIL_ADDRESS][DOMAIN_NAME] N° de tél…" at bounding box center [918, 333] width 917 height 160
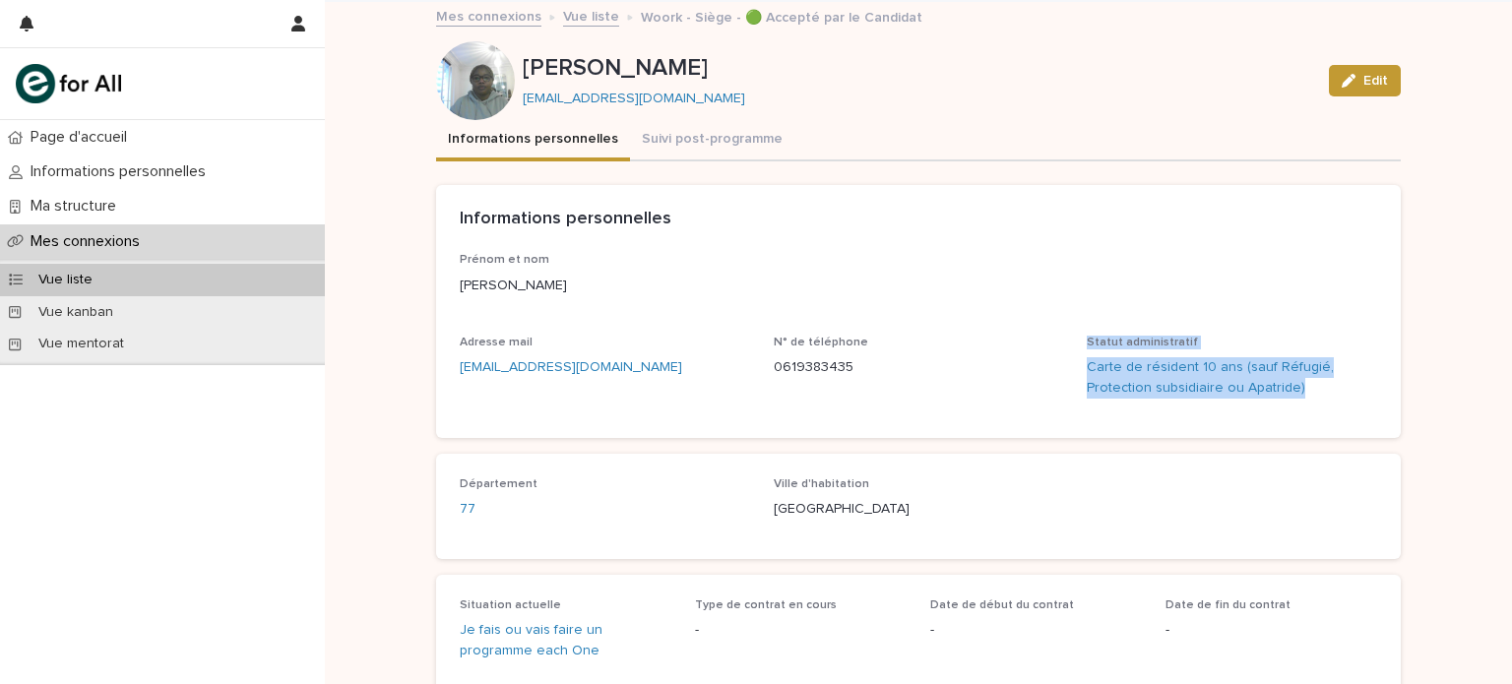
drag, startPoint x: 1319, startPoint y: 398, endPoint x: 1063, endPoint y: 369, distance: 257.5
click at [1063, 369] on div "Prénom et nom [PERSON_NAME] Adresse mail [EMAIL_ADDRESS][DOMAIN_NAME] N° de tél…" at bounding box center [918, 333] width 917 height 160
drag, startPoint x: 1338, startPoint y: 405, endPoint x: 1072, endPoint y: 370, distance: 269.0
click at [1072, 370] on div "Prénom et nom [PERSON_NAME] Adresse mail [EMAIL_ADDRESS][DOMAIN_NAME] N° de tél…" at bounding box center [918, 333] width 917 height 160
